Goal: Browse casually

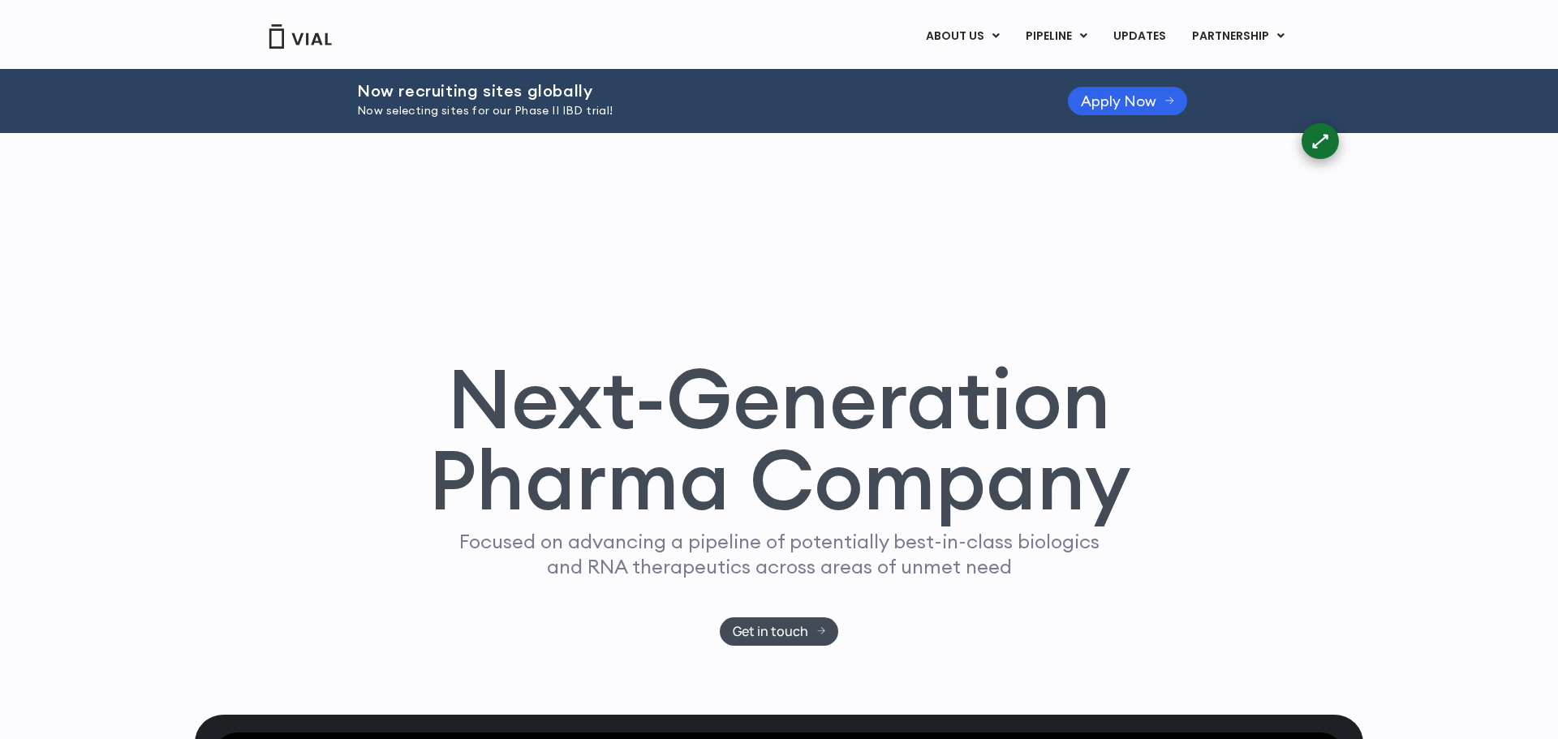
click at [1108, 212] on div "Next-Generation Pharma Company Focused on advancing a pipeline of potentially b…" at bounding box center [779, 424] width 1169 height 582
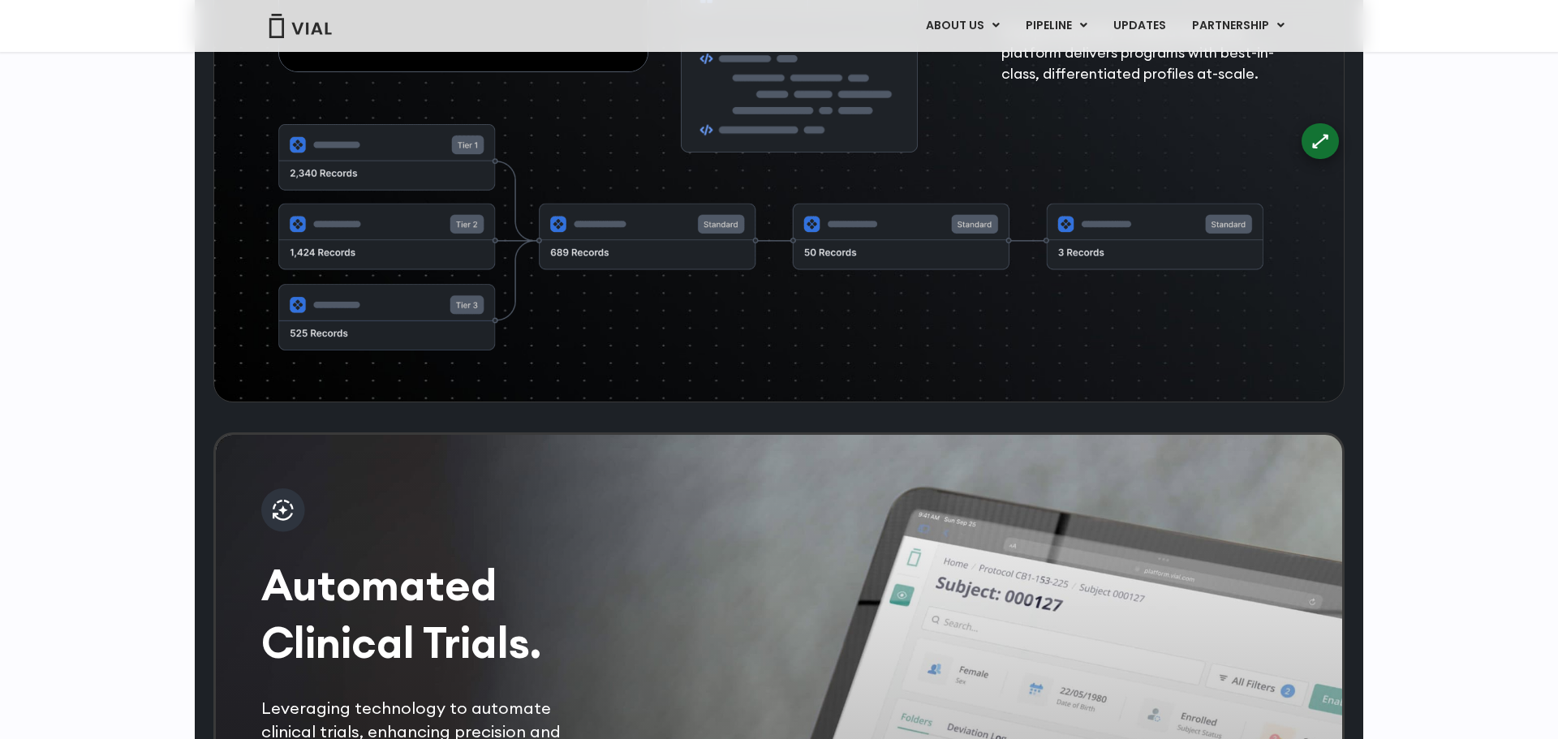
scroll to position [3424, 0]
